Goal: Check status: Check status

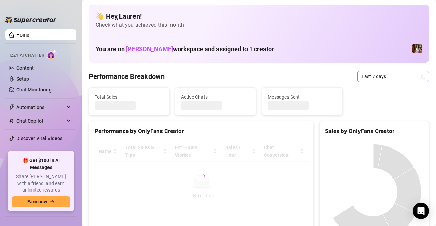
click at [414, 80] on span "Last 7 days" at bounding box center [392, 76] width 63 height 10
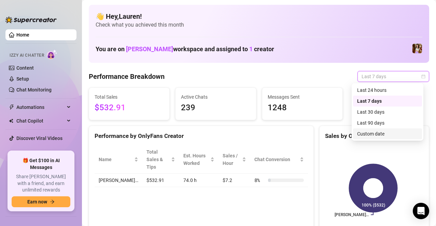
click at [384, 133] on div "Custom date" at bounding box center [387, 134] width 61 height 8
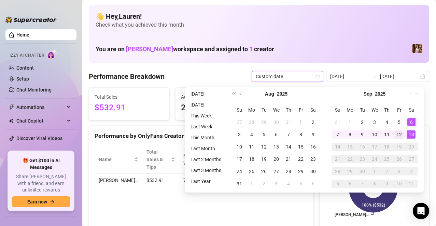
type input "2025-09-12"
click at [393, 133] on td "12" at bounding box center [399, 134] width 12 height 12
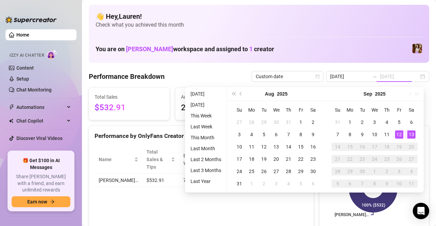
click at [408, 134] on div "13" at bounding box center [411, 134] width 8 height 8
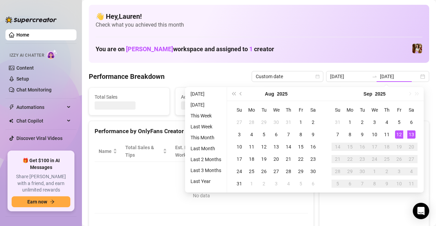
type input "2025-09-12"
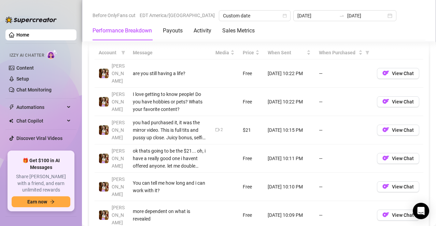
scroll to position [648, 0]
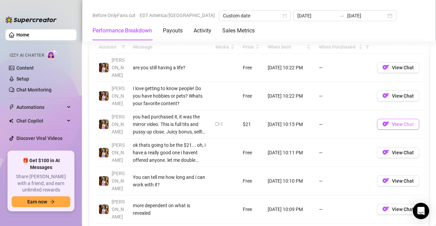
click at [383, 120] on img "button" at bounding box center [385, 123] width 7 height 7
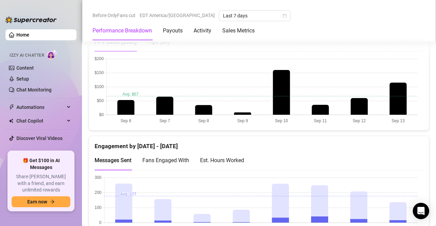
scroll to position [290, 0]
